Goal: Transaction & Acquisition: Purchase product/service

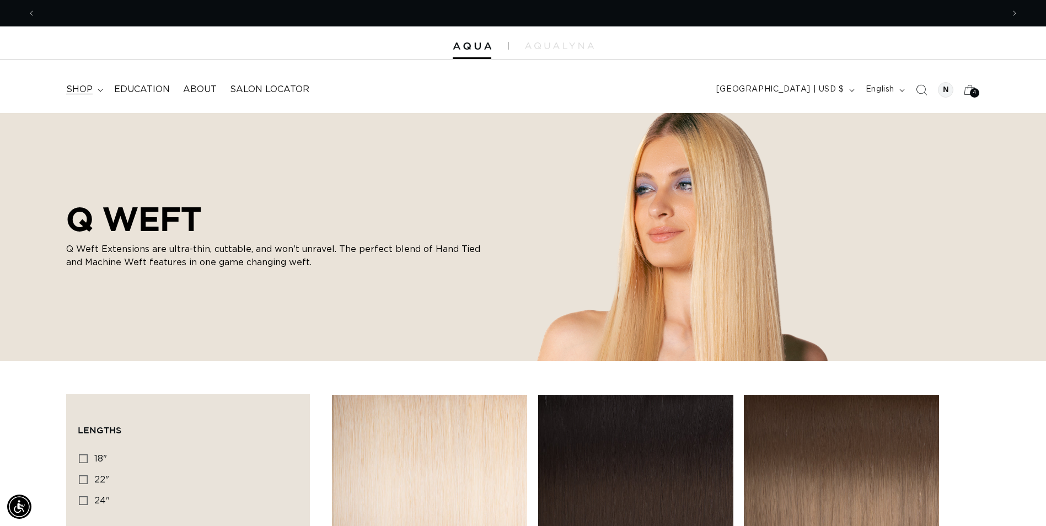
click at [98, 94] on summary "shop" at bounding box center [84, 89] width 48 height 25
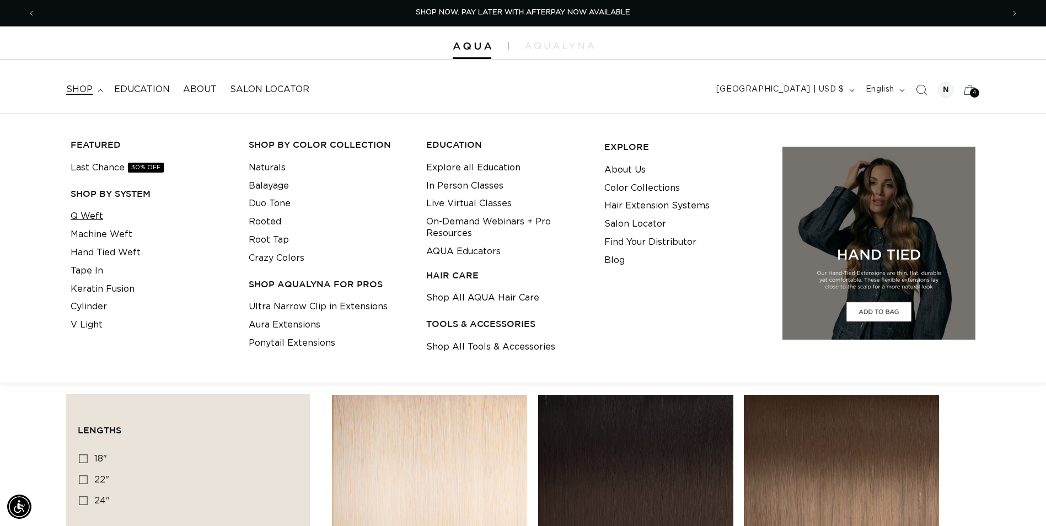
click at [83, 221] on link "Q Weft" at bounding box center [87, 216] width 33 height 18
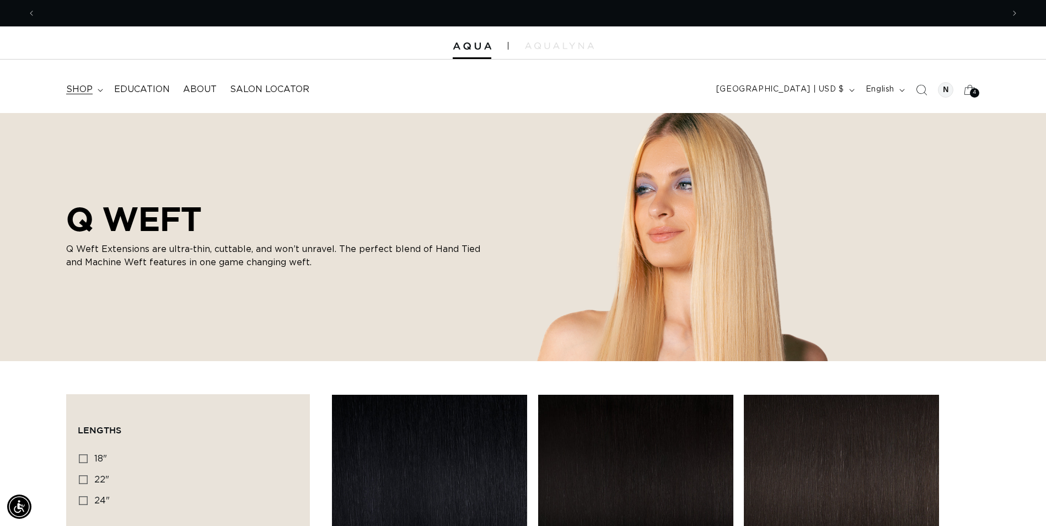
scroll to position [0, 968]
click at [95, 87] on summary "shop" at bounding box center [84, 89] width 48 height 25
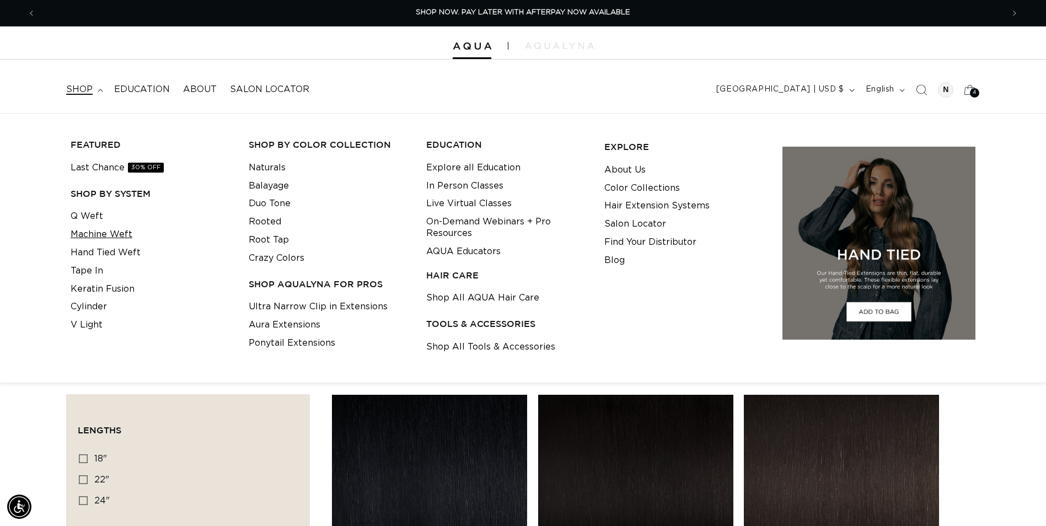
click at [101, 231] on link "Machine Weft" at bounding box center [102, 235] width 62 height 18
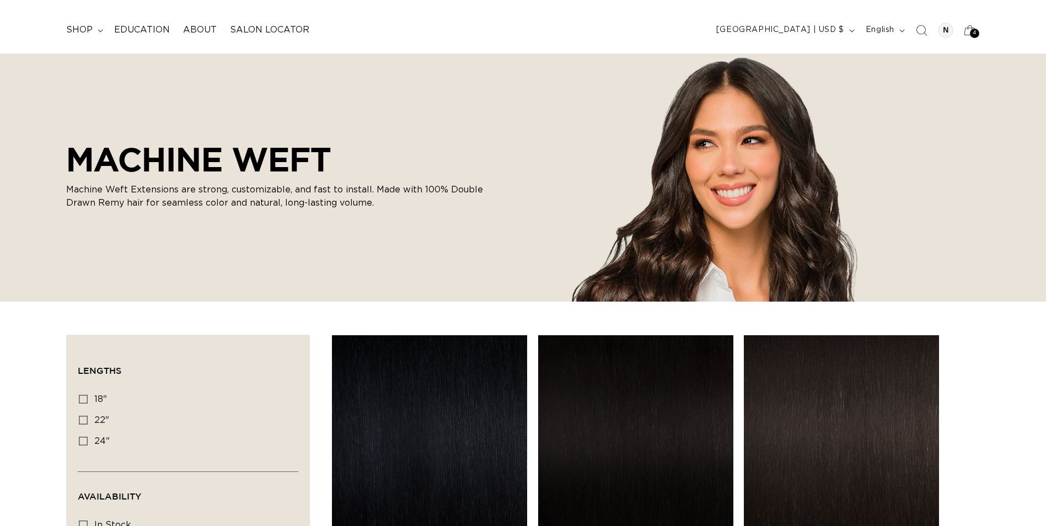
scroll to position [55, 0]
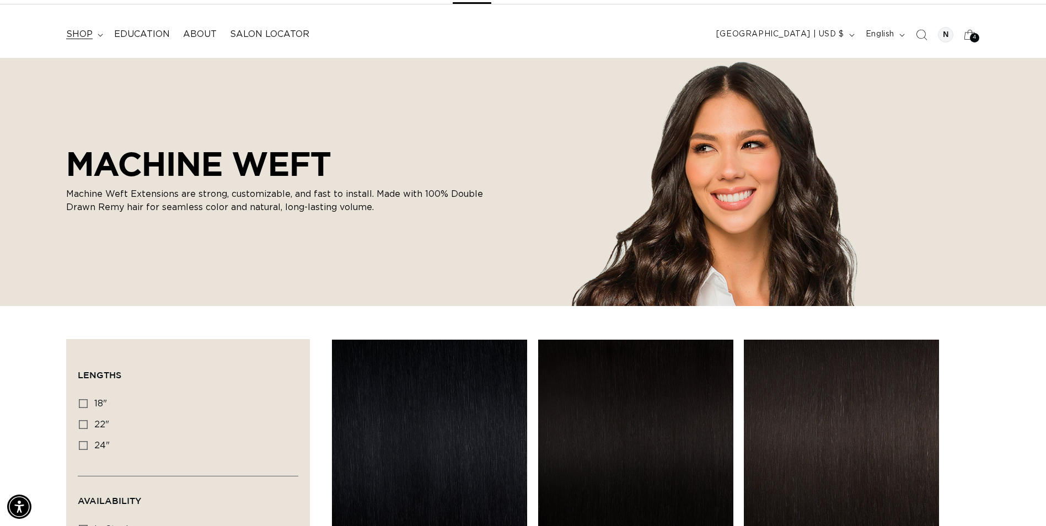
click at [83, 34] on span "shop" at bounding box center [79, 35] width 26 height 12
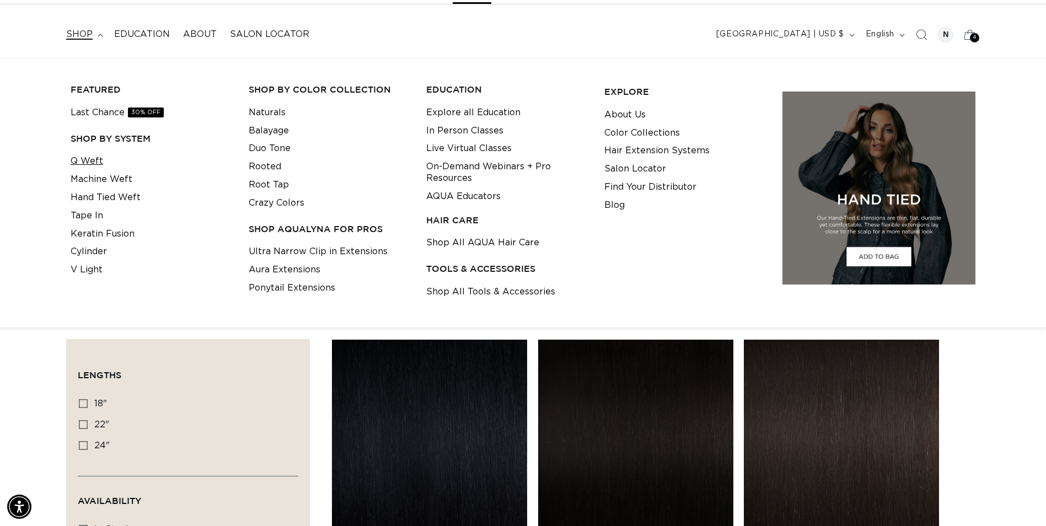
click at [92, 165] on link "Q Weft" at bounding box center [87, 161] width 33 height 18
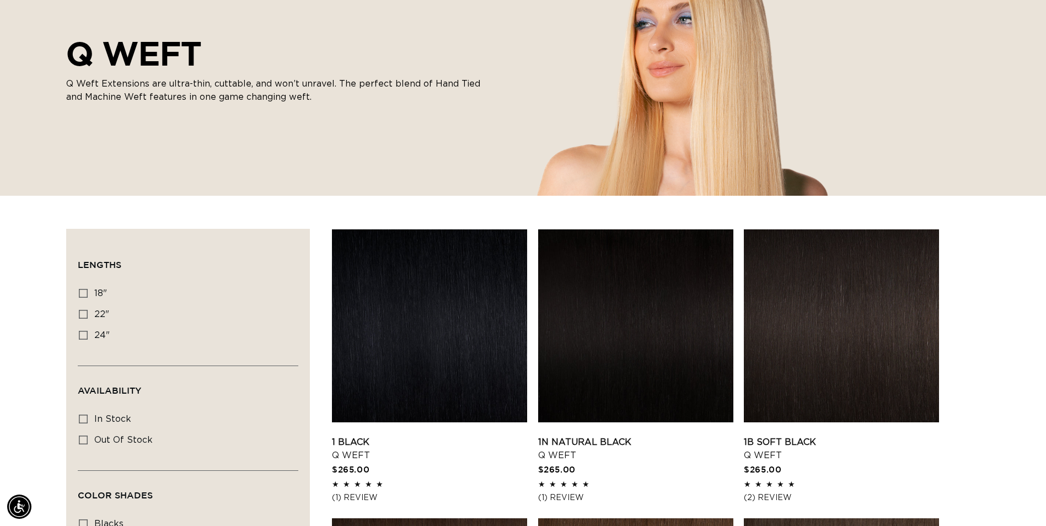
scroll to position [0, 968]
drag, startPoint x: 70, startPoint y: 291, endPoint x: 80, endPoint y: 291, distance: 9.9
click at [75, 291] on div "Filter: Lengths (0) Lengths 18" 18" (5 products) 22" 22" (5 products) 24" Avail…" at bounding box center [188, 533] width 244 height 608
click at [97, 295] on span "18"" at bounding box center [100, 293] width 13 height 9
click at [88, 295] on input "18" 18" (5 products)" at bounding box center [83, 293] width 9 height 9
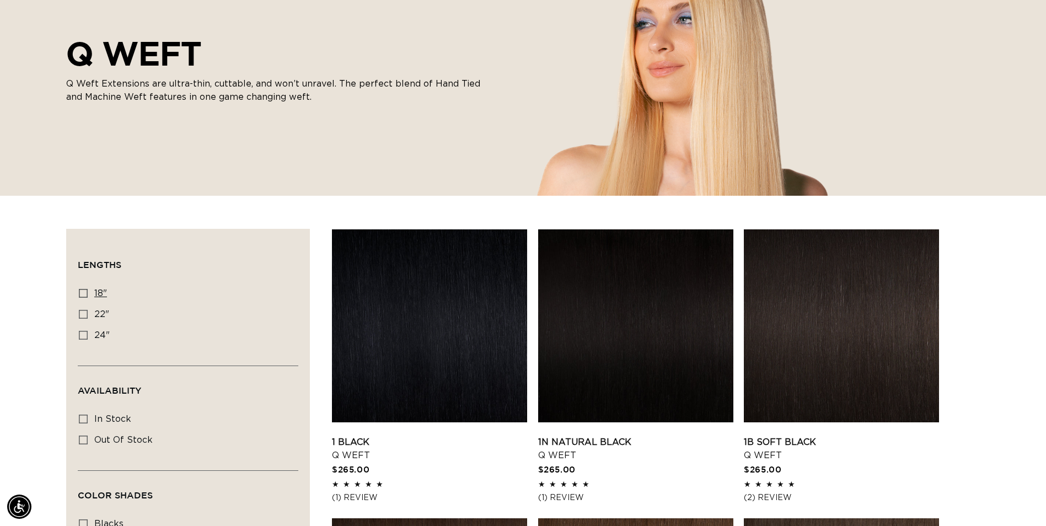
checkbox input "true"
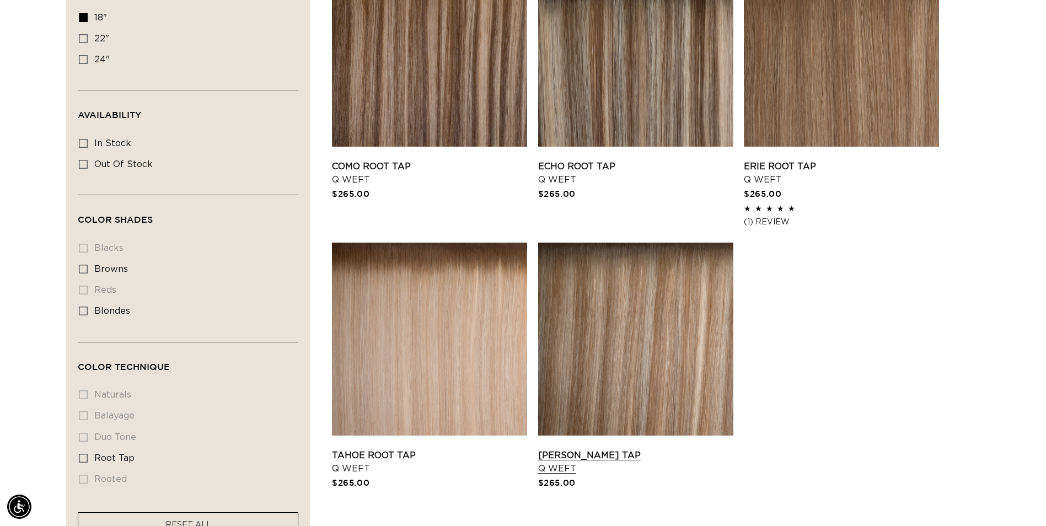
click at [664, 449] on link "Victoria Root Tap Q Weft" at bounding box center [635, 462] width 195 height 26
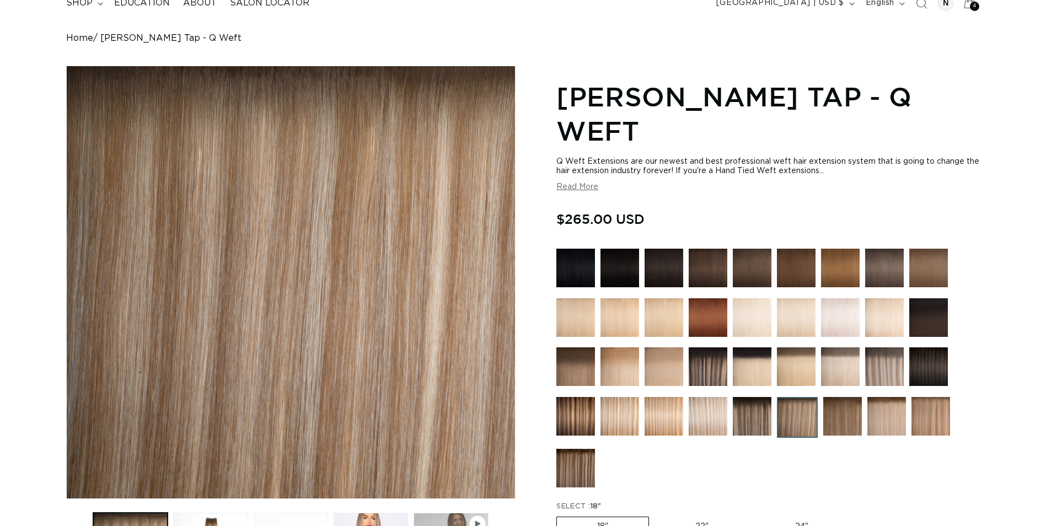
scroll to position [221, 0]
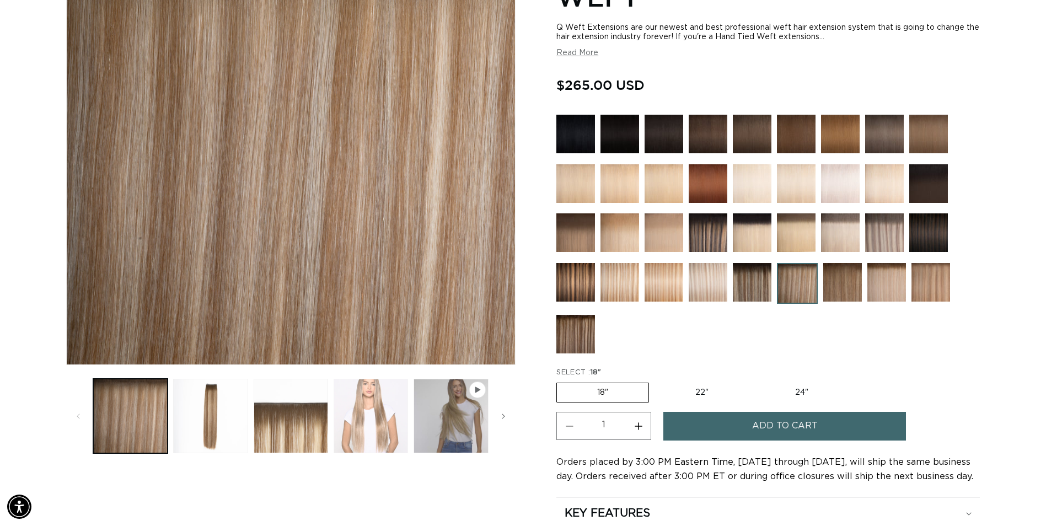
click at [357, 422] on button "Load image 4 in gallery view" at bounding box center [371, 416] width 74 height 74
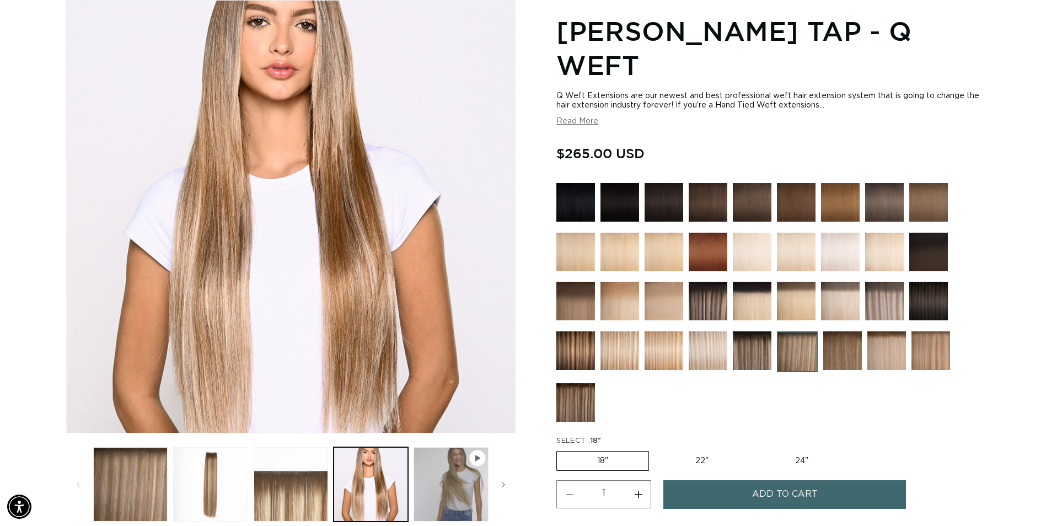
scroll to position [0, 968]
click at [469, 493] on button "Play video 1 in gallery view" at bounding box center [451, 484] width 74 height 74
